Goal: Task Accomplishment & Management: Manage account settings

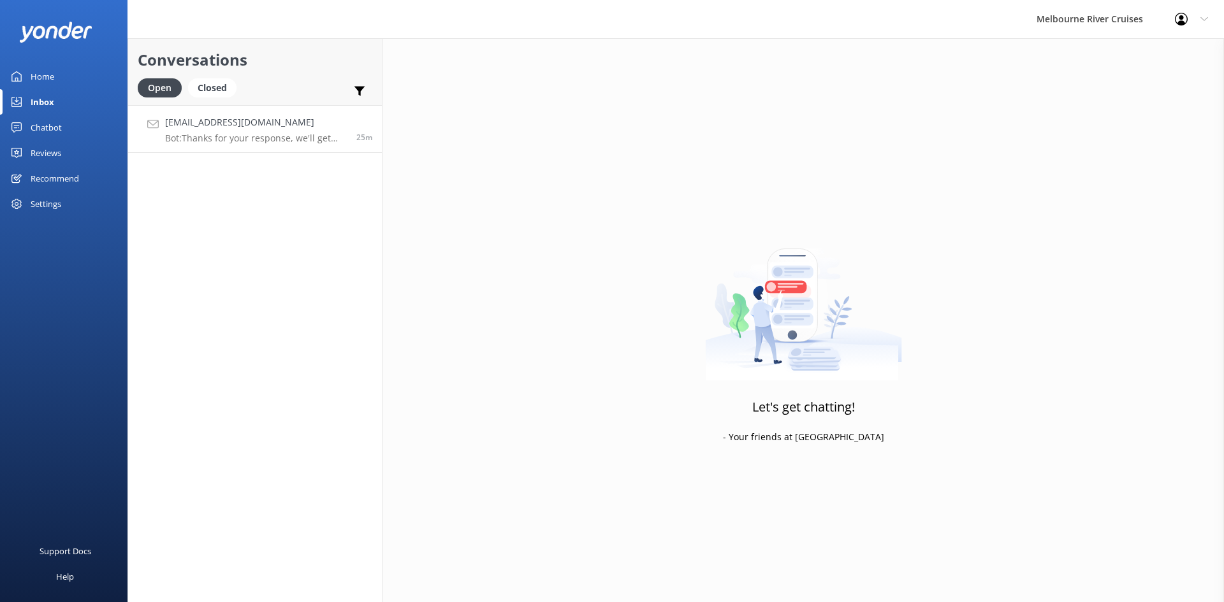
click at [217, 141] on p "Bot: Thanks for your response, we'll get back to you as soon as we can during o…" at bounding box center [256, 138] width 182 height 11
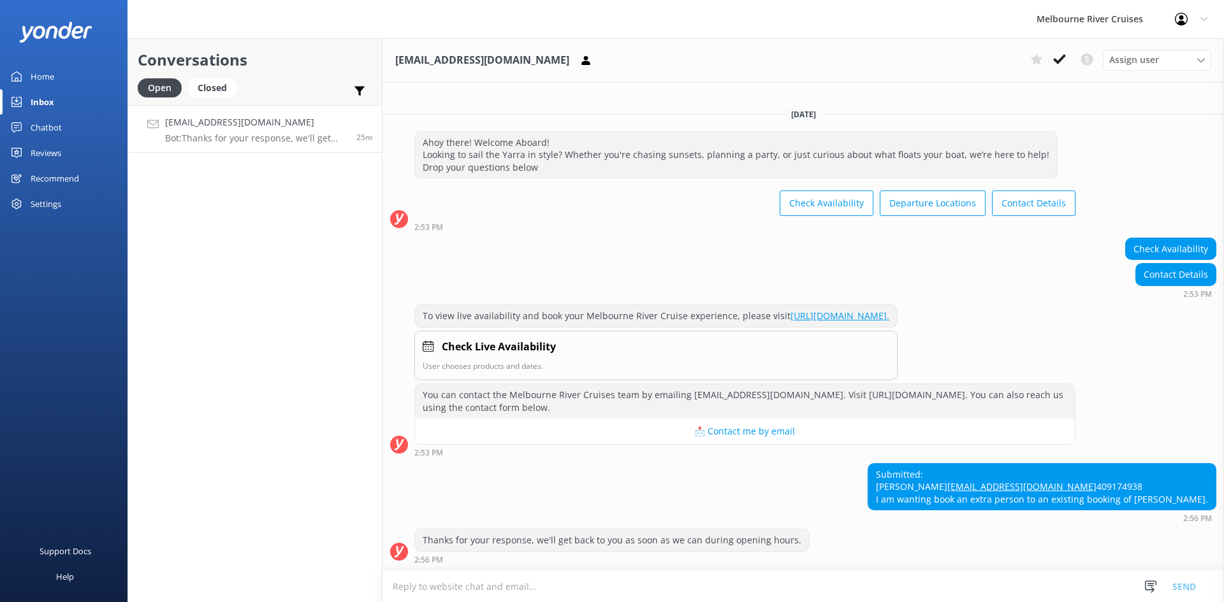
scroll to position [23, 0]
drag, startPoint x: 1187, startPoint y: 56, endPoint x: 1120, endPoint y: 82, distance: 71.6
click at [1186, 57] on div "Assign user" at bounding box center [1157, 60] width 102 height 14
click at [1133, 187] on div "[PERSON_NAME]" at bounding box center [1140, 189] width 61 height 13
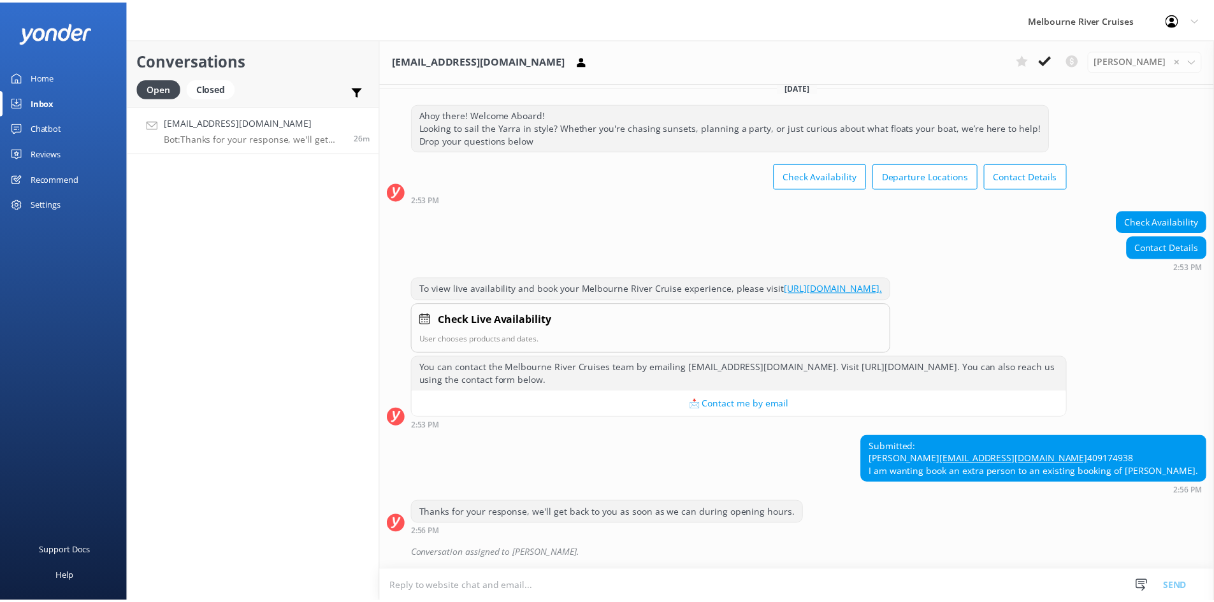
scroll to position [50, 0]
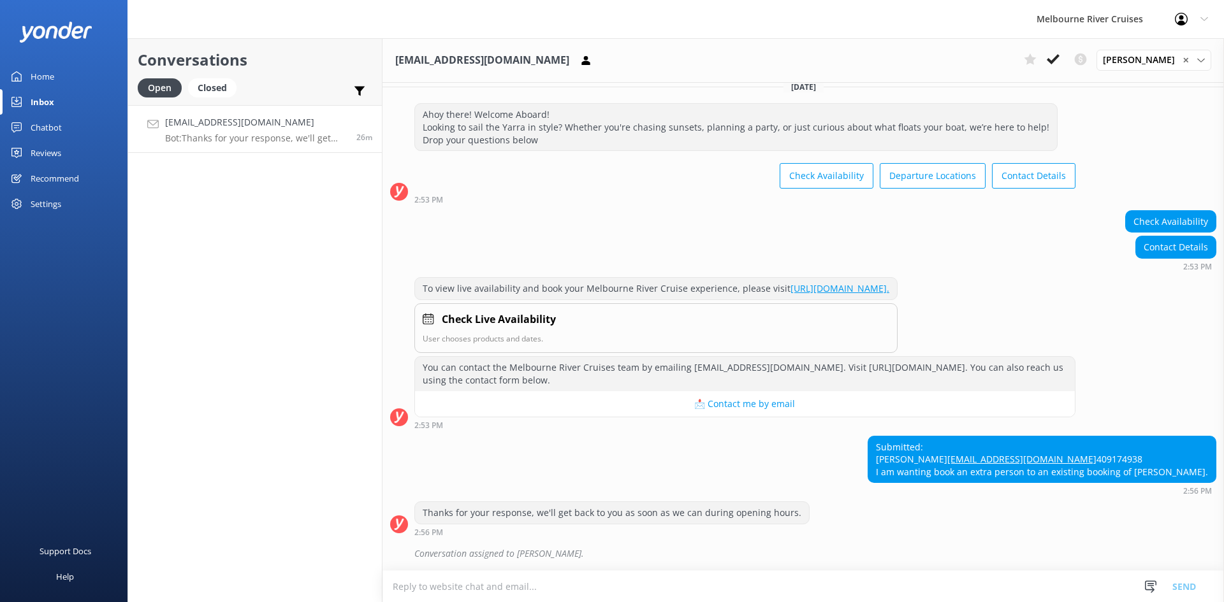
click at [45, 77] on div "Home" at bounding box center [43, 76] width 24 height 25
